Goal: Information Seeking & Learning: Learn about a topic

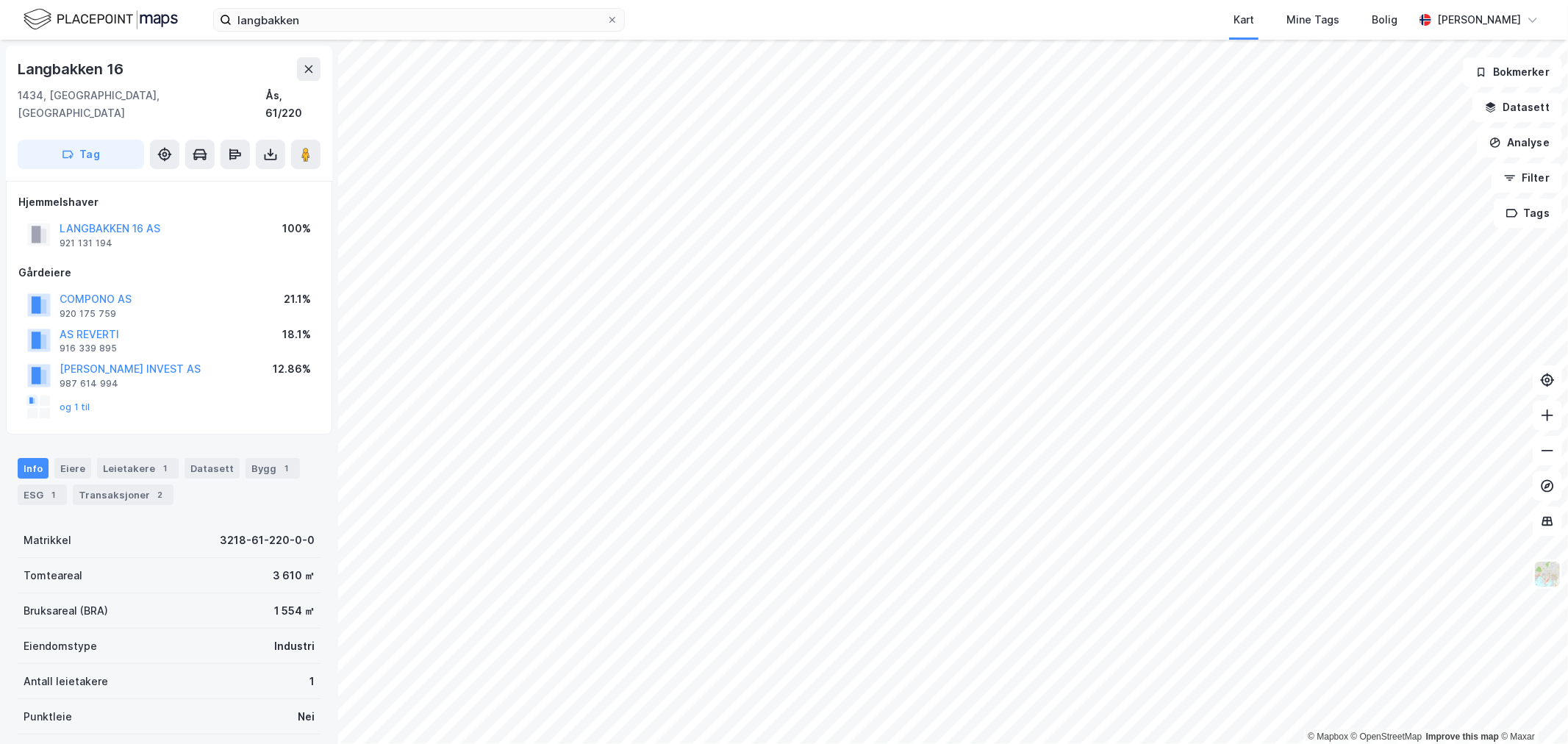
scroll to position [156, 0]
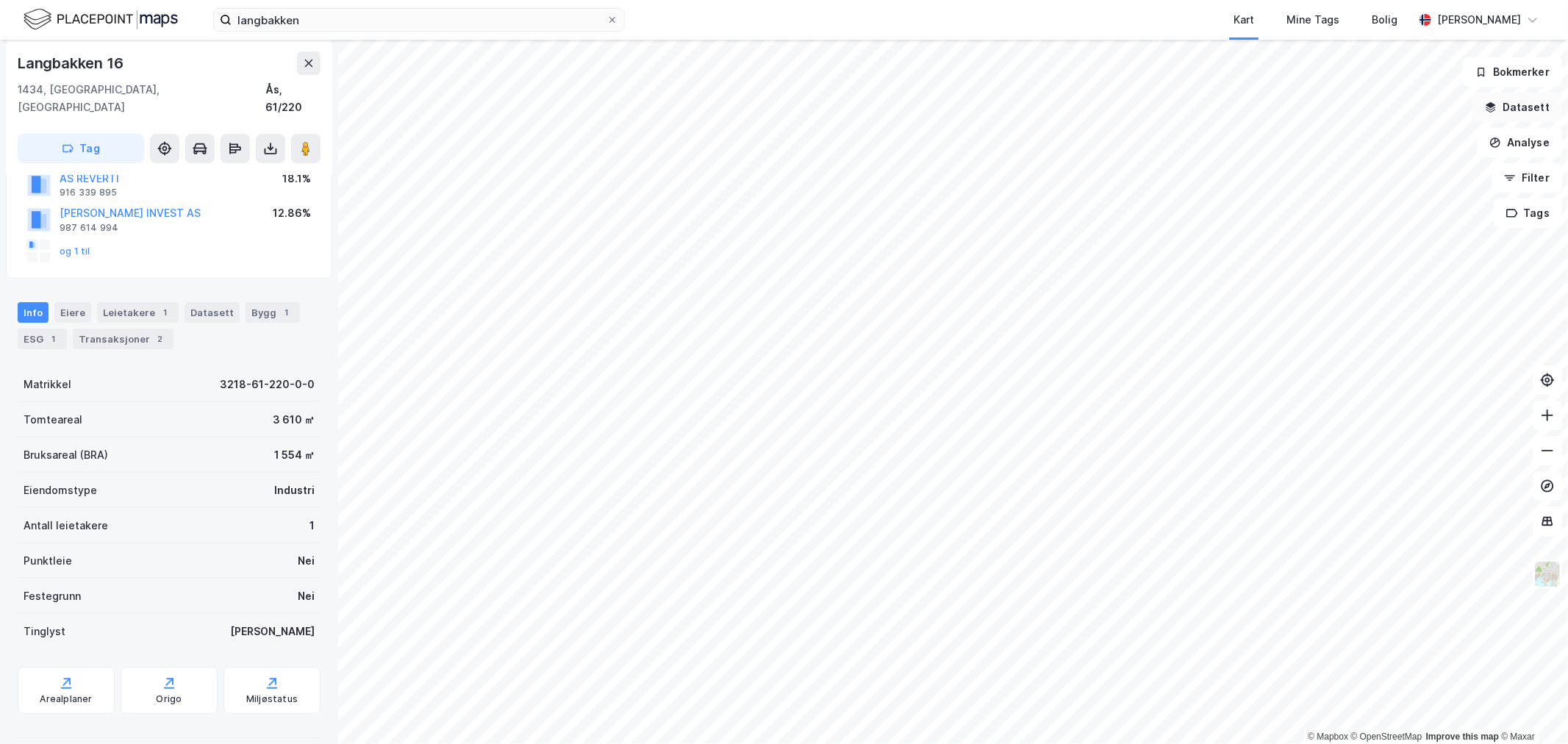
click at [1514, 112] on button "Datasett" at bounding box center [1517, 107] width 90 height 29
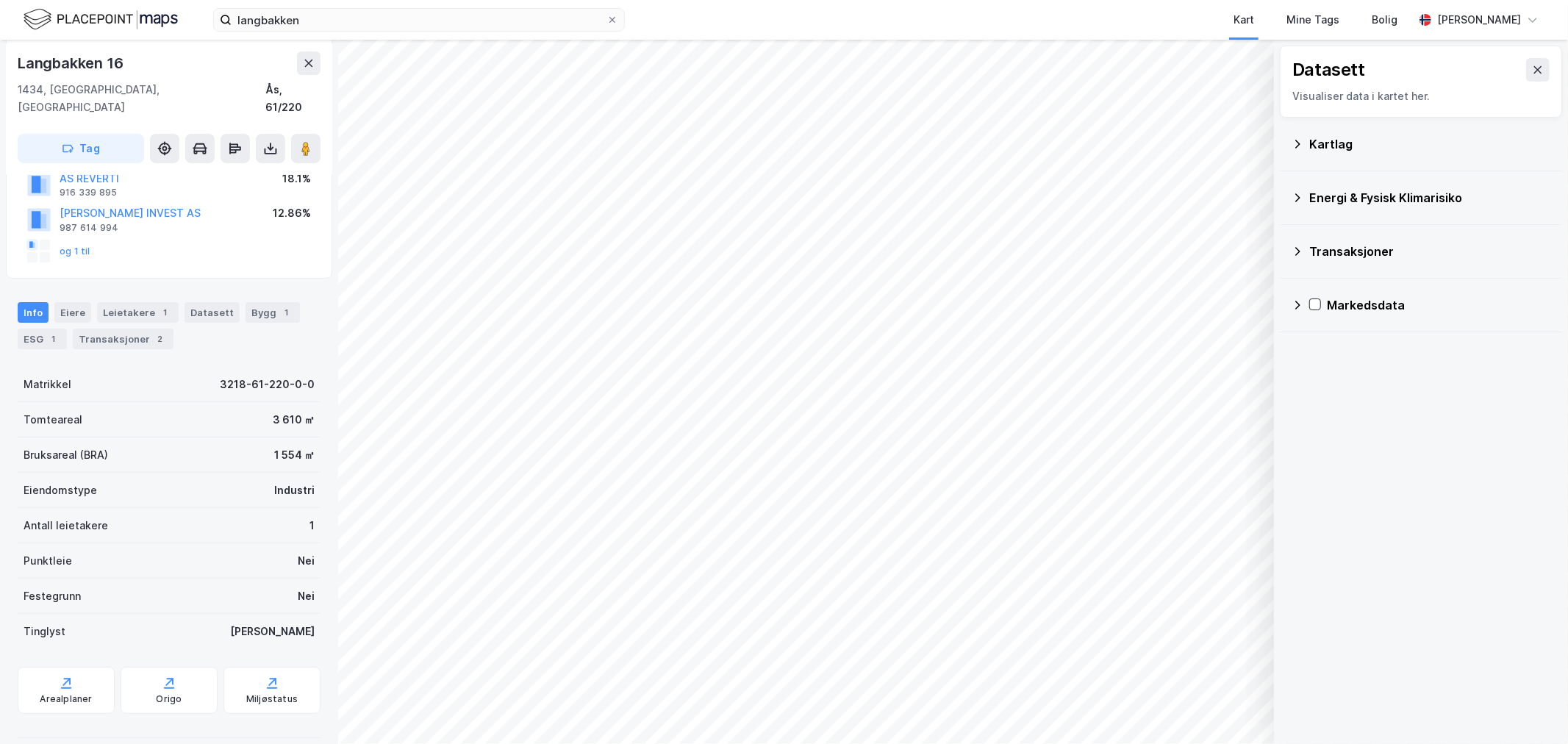
click at [1405, 138] on div "Kartlag" at bounding box center [1430, 144] width 241 height 17
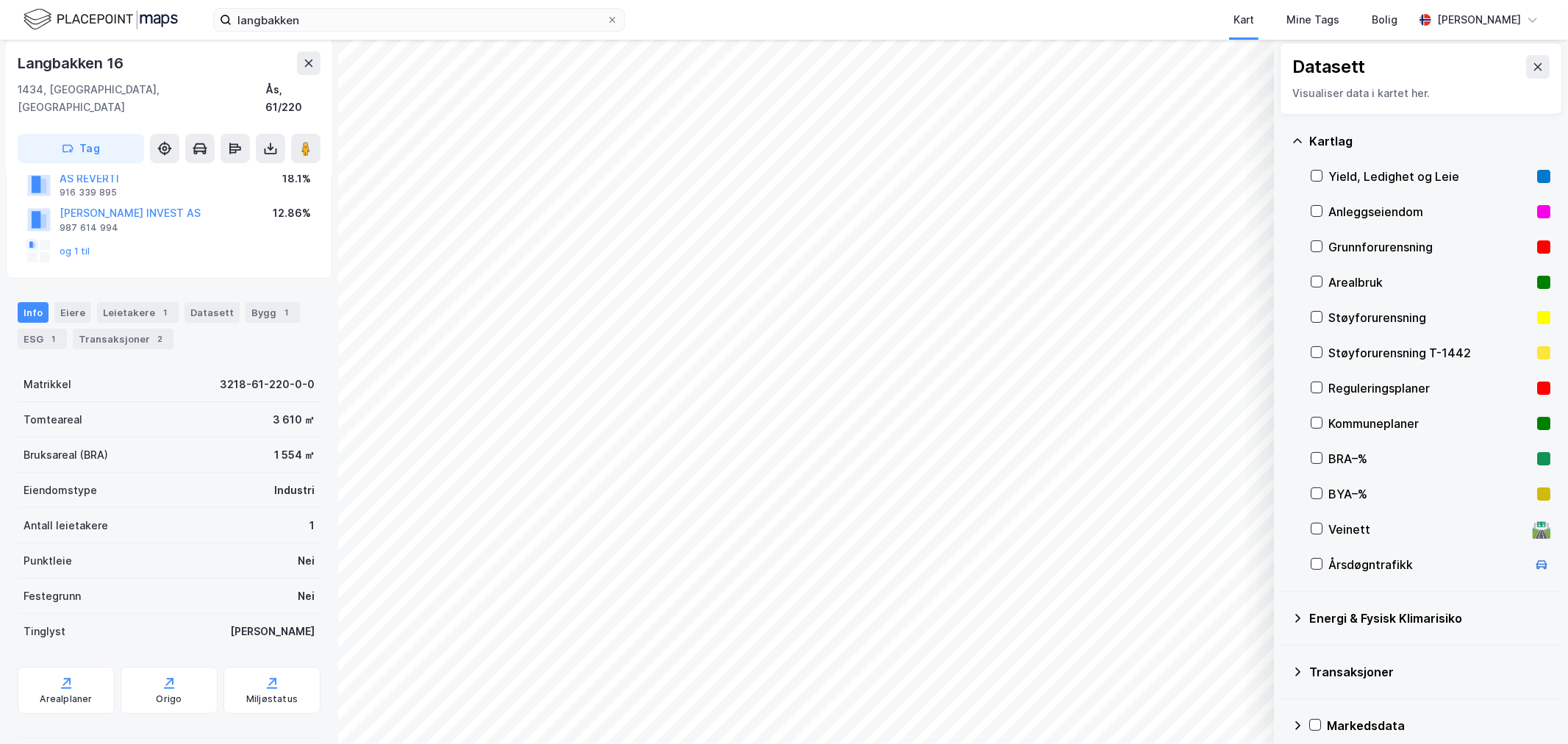
scroll to position [0, 0]
click at [1301, 141] on icon at bounding box center [1297, 144] width 12 height 12
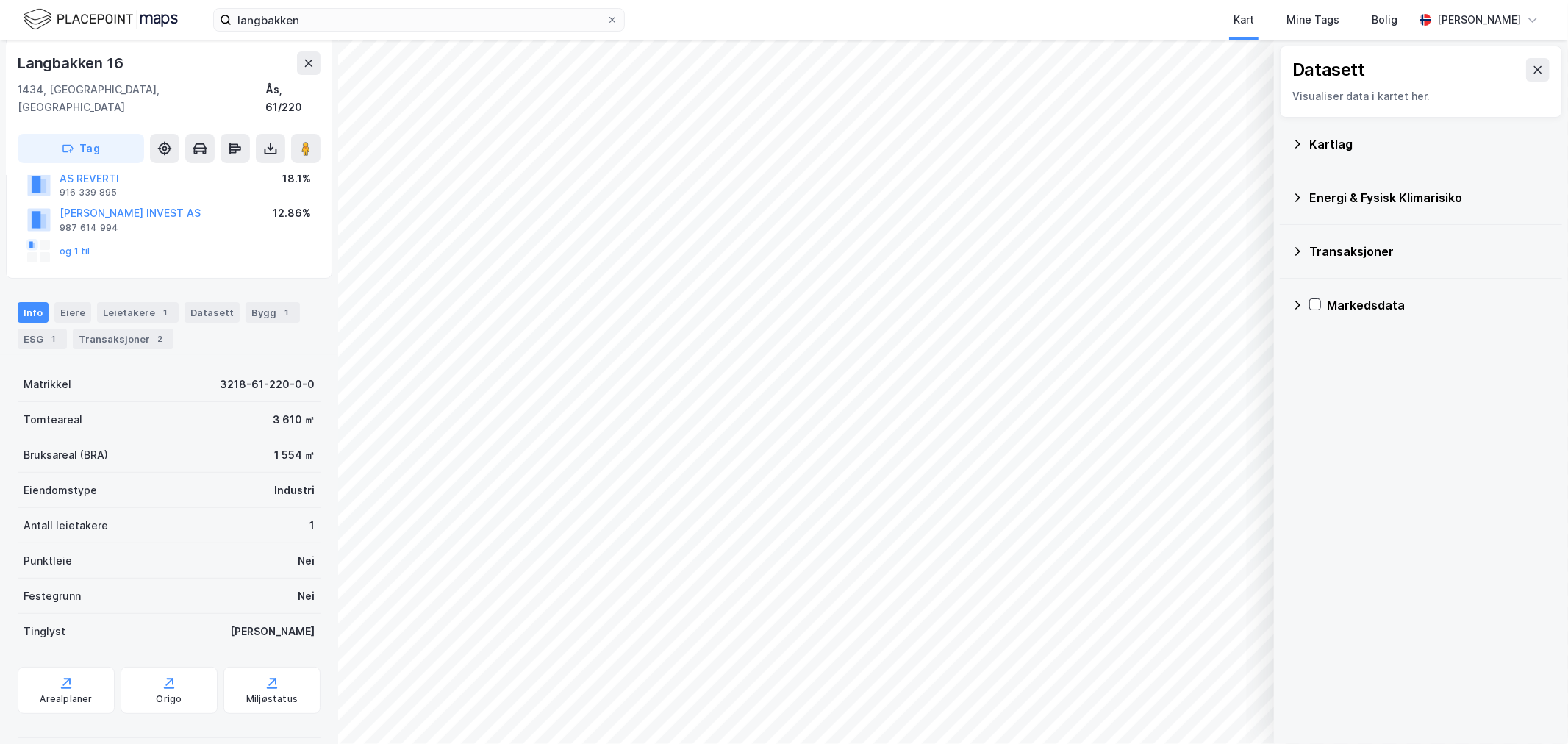
click at [1307, 145] on div "Kartlag" at bounding box center [1421, 144] width 259 height 36
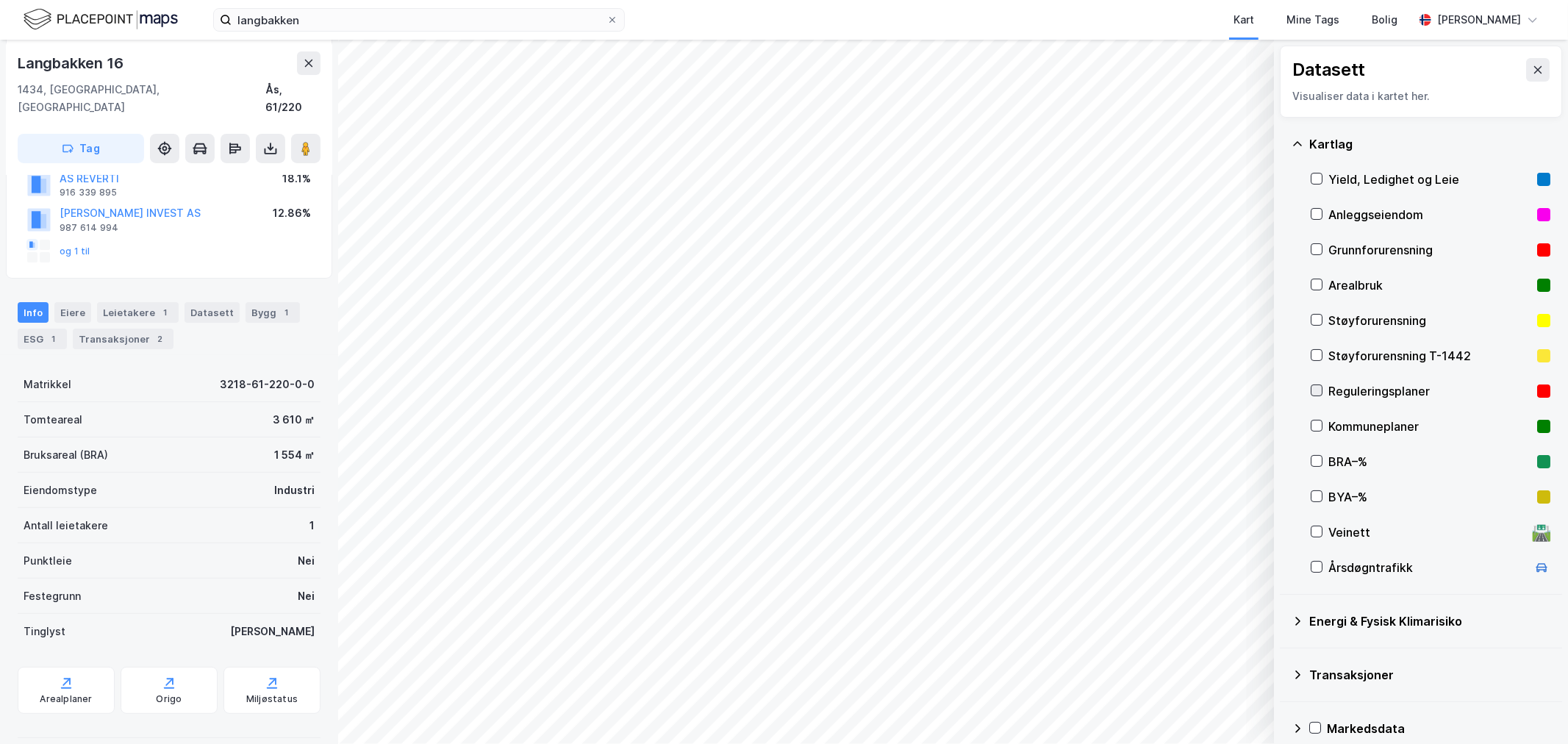
click at [1312, 390] on icon at bounding box center [1316, 390] width 10 height 10
click at [1320, 391] on icon at bounding box center [1316, 390] width 10 height 10
click at [1319, 531] on icon at bounding box center [1316, 531] width 10 height 10
click at [1319, 531] on icon at bounding box center [1317, 532] width 8 height 6
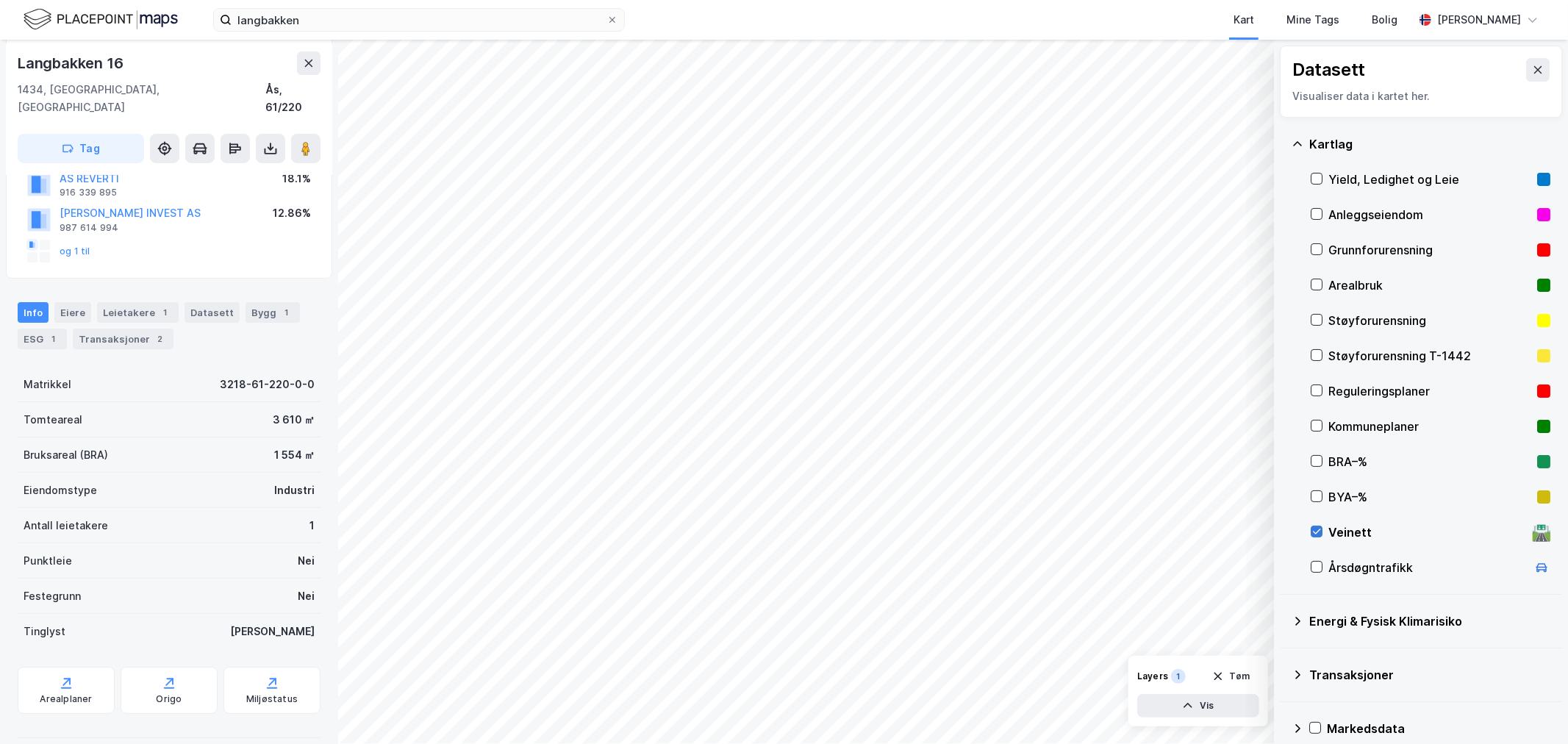
click at [1319, 531] on icon at bounding box center [1317, 532] width 8 height 6
click at [1322, 180] on div at bounding box center [1316, 178] width 12 height 12
click at [1324, 181] on div "Yield, Ledighet og Leie" at bounding box center [1431, 179] width 240 height 36
click at [1323, 180] on div "Yield, Ledighet og Leie" at bounding box center [1431, 179] width 240 height 36
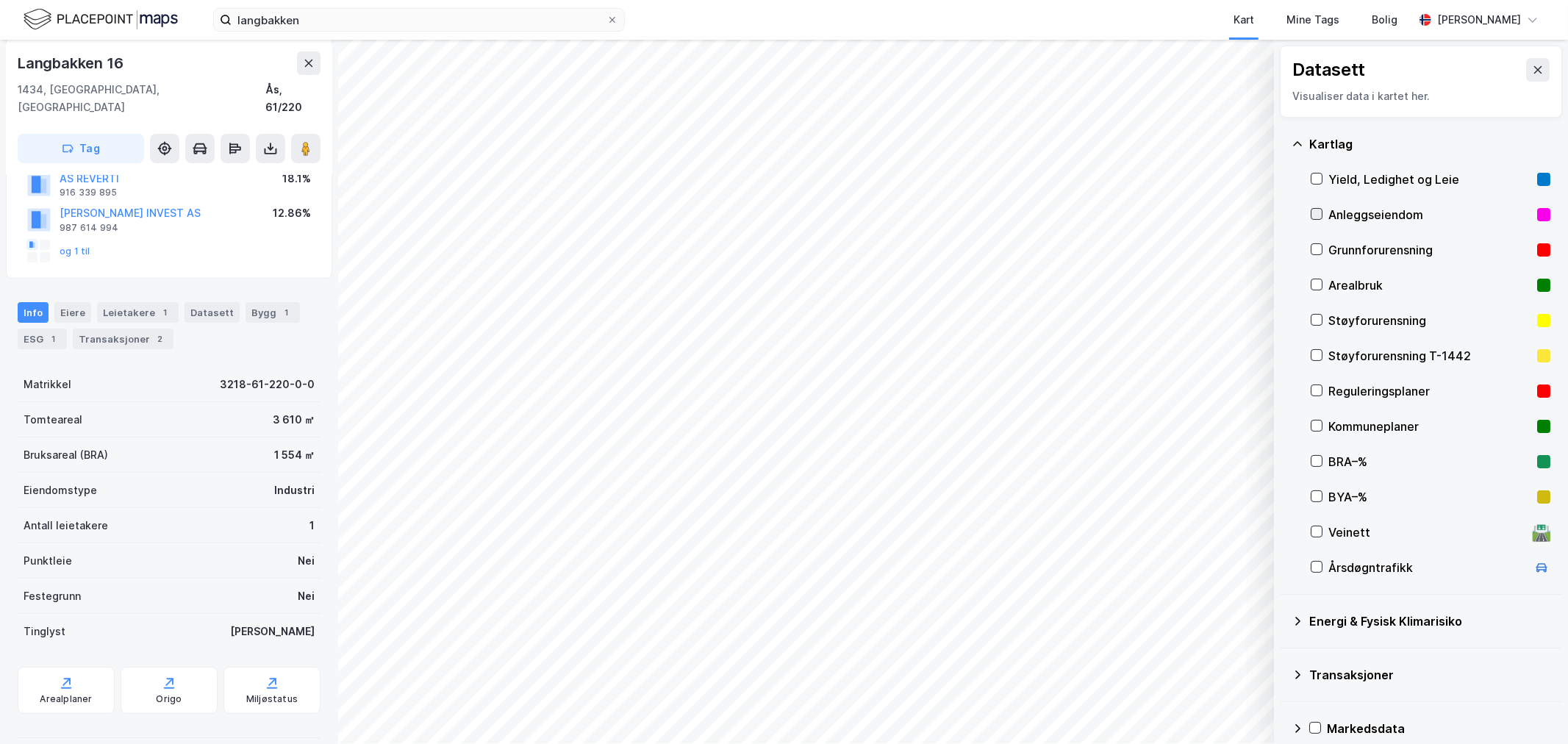
click at [1319, 214] on icon at bounding box center [1317, 214] width 8 height 6
click at [1312, 284] on icon at bounding box center [1316, 284] width 10 height 10
click at [1318, 283] on icon at bounding box center [1316, 284] width 10 height 10
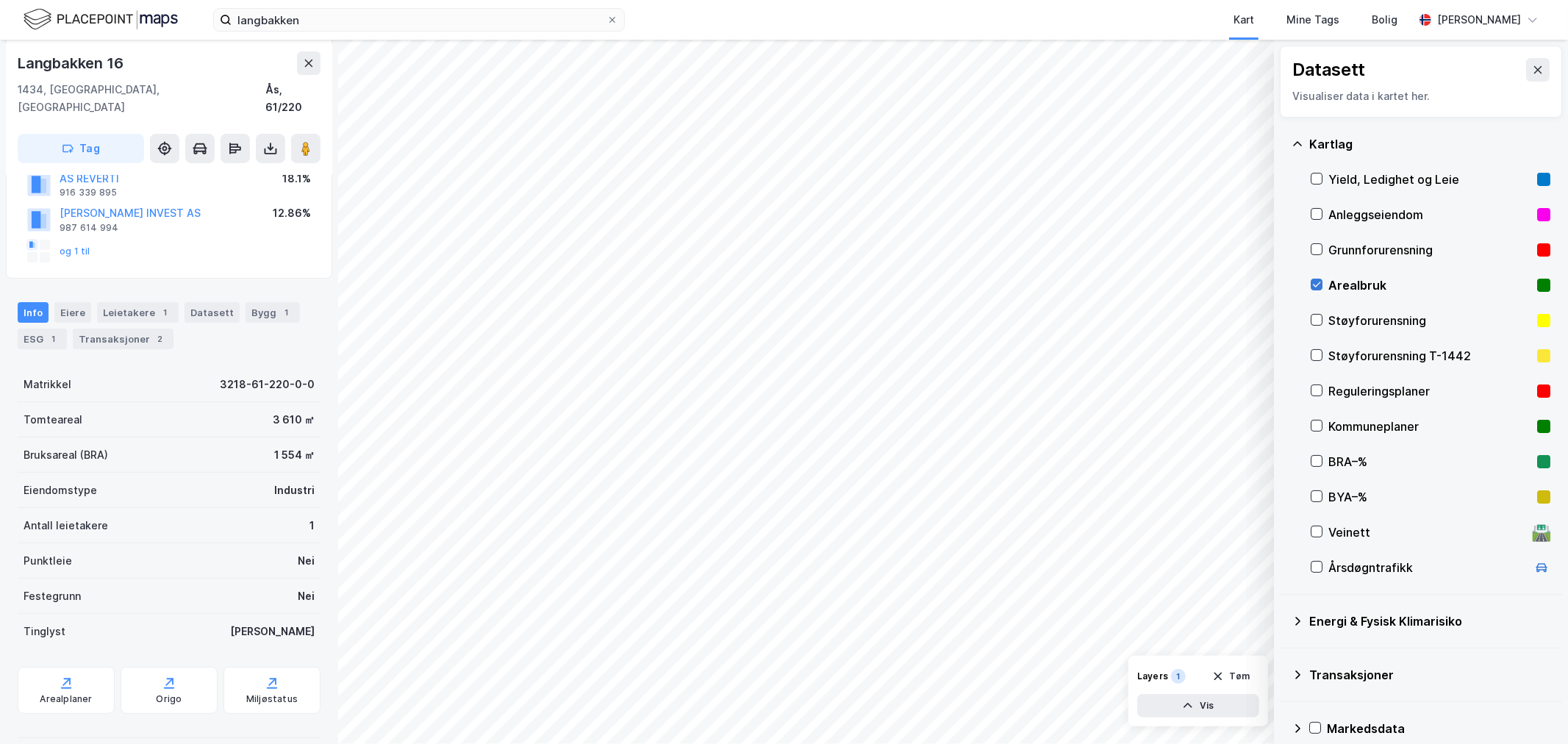
click at [1318, 283] on icon at bounding box center [1316, 284] width 10 height 10
click at [1316, 318] on icon at bounding box center [1316, 320] width 10 height 10
click at [1319, 318] on icon at bounding box center [1317, 320] width 8 height 6
click at [1316, 355] on icon at bounding box center [1316, 355] width 10 height 10
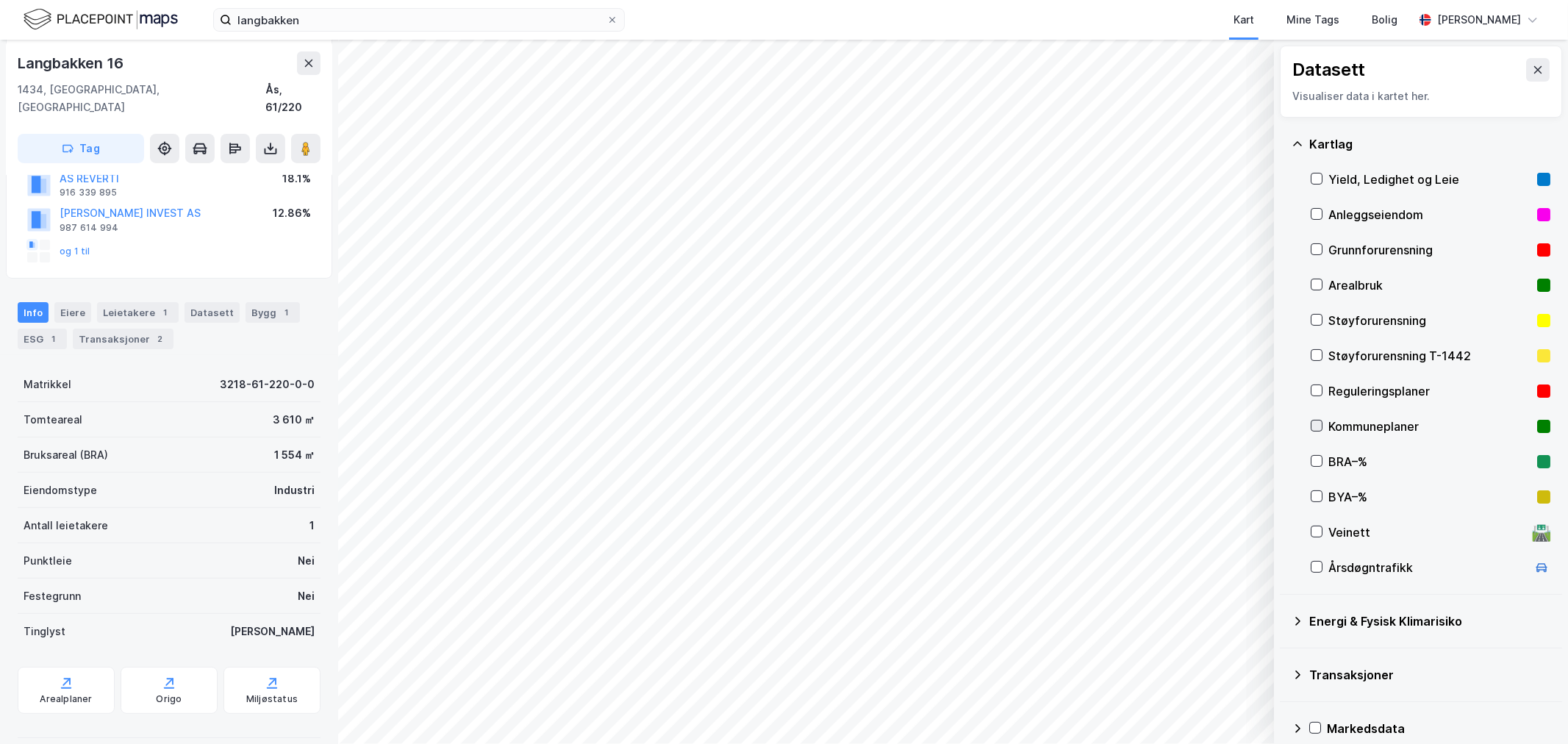
click at [1315, 423] on icon at bounding box center [1316, 425] width 10 height 10
click at [1314, 458] on icon at bounding box center [1316, 461] width 10 height 10
click at [1315, 459] on icon at bounding box center [1316, 461] width 10 height 10
click at [1317, 494] on icon at bounding box center [1316, 495] width 10 height 10
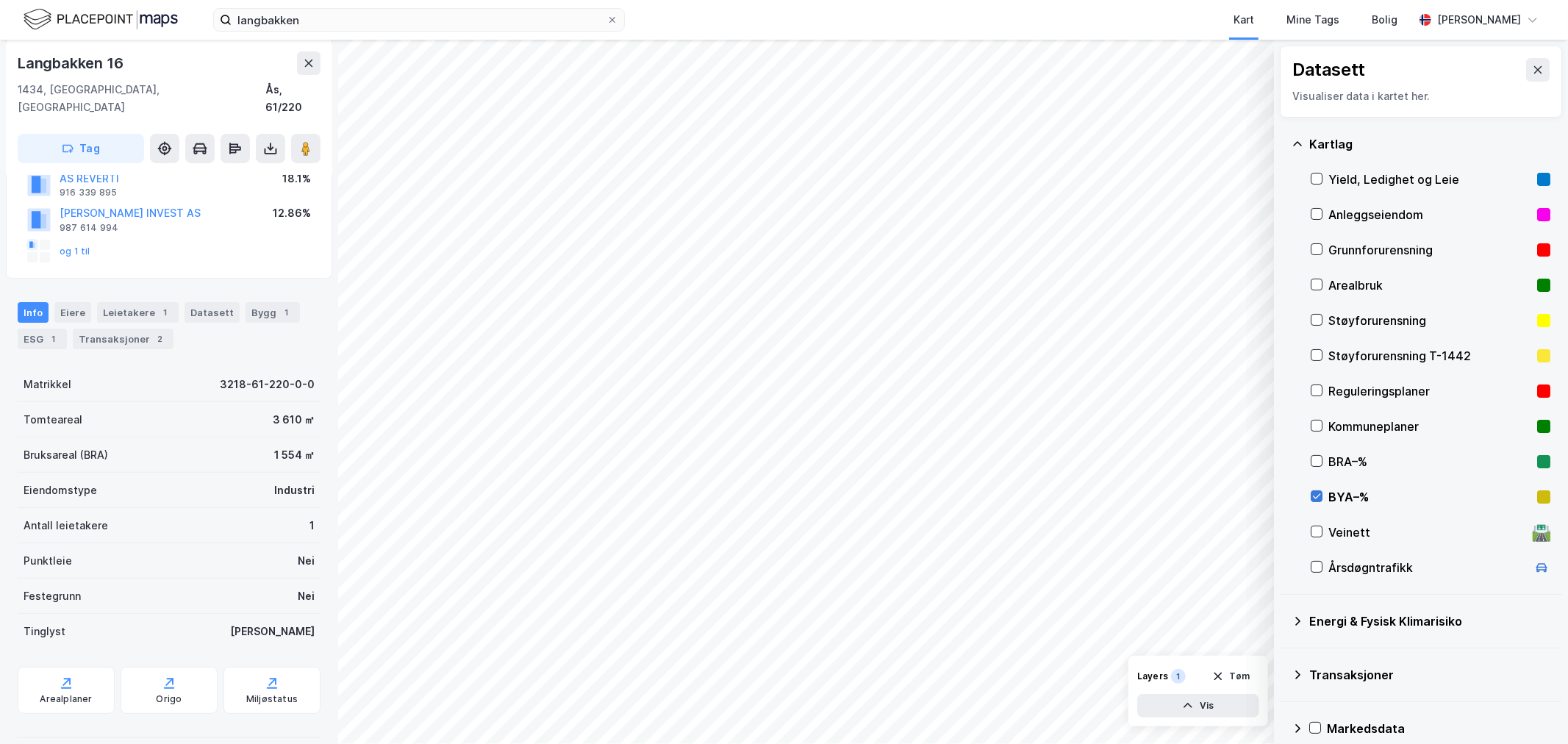
click at [1317, 494] on icon at bounding box center [1316, 495] width 10 height 10
click at [1325, 532] on div "Veinett 🛣️" at bounding box center [1431, 532] width 240 height 36
click at [1320, 531] on icon at bounding box center [1316, 531] width 10 height 10
click at [1313, 565] on icon at bounding box center [1316, 566] width 10 height 10
click at [1319, 563] on icon at bounding box center [1316, 566] width 10 height 10
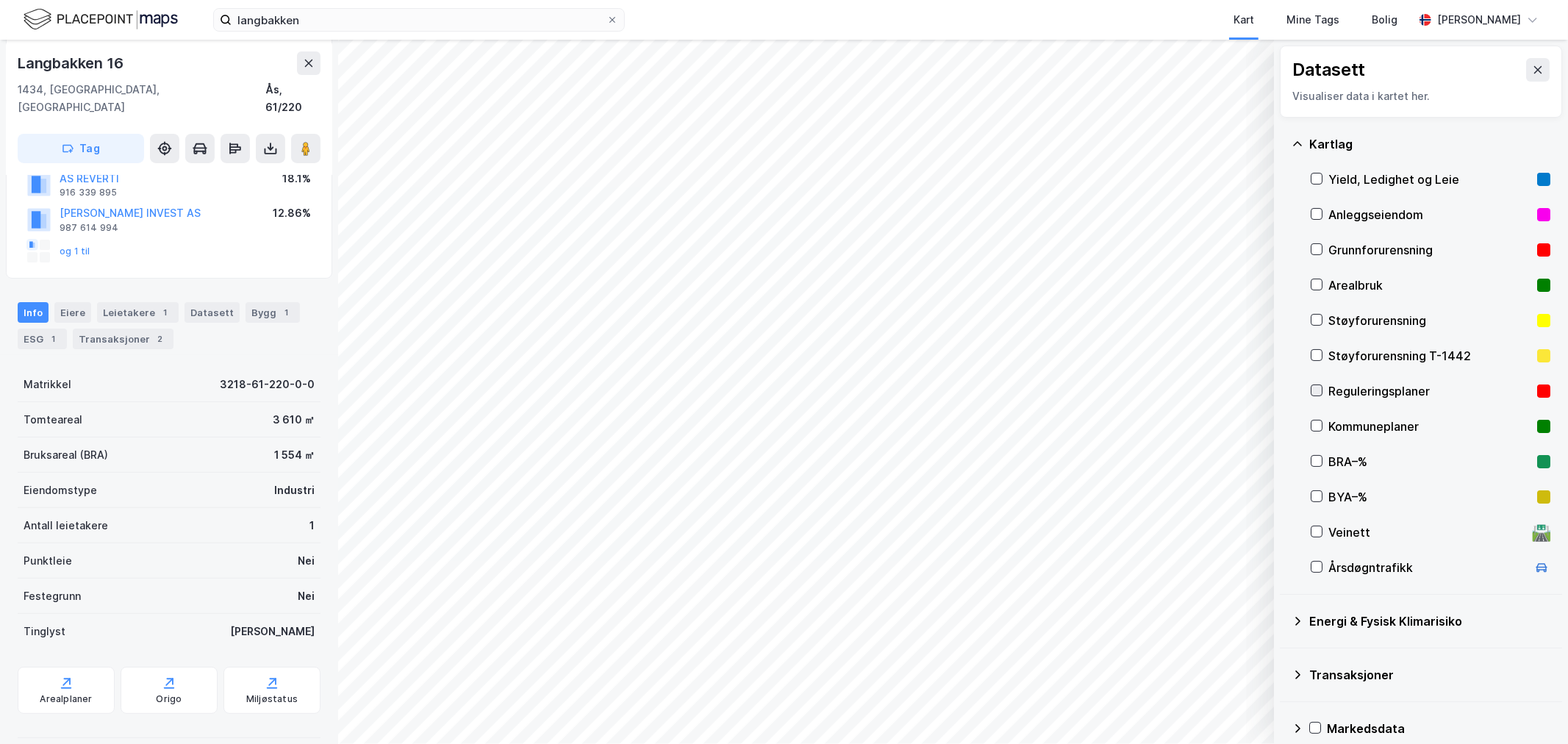
click at [1321, 392] on icon at bounding box center [1316, 390] width 10 height 10
